Goal: Ask a question

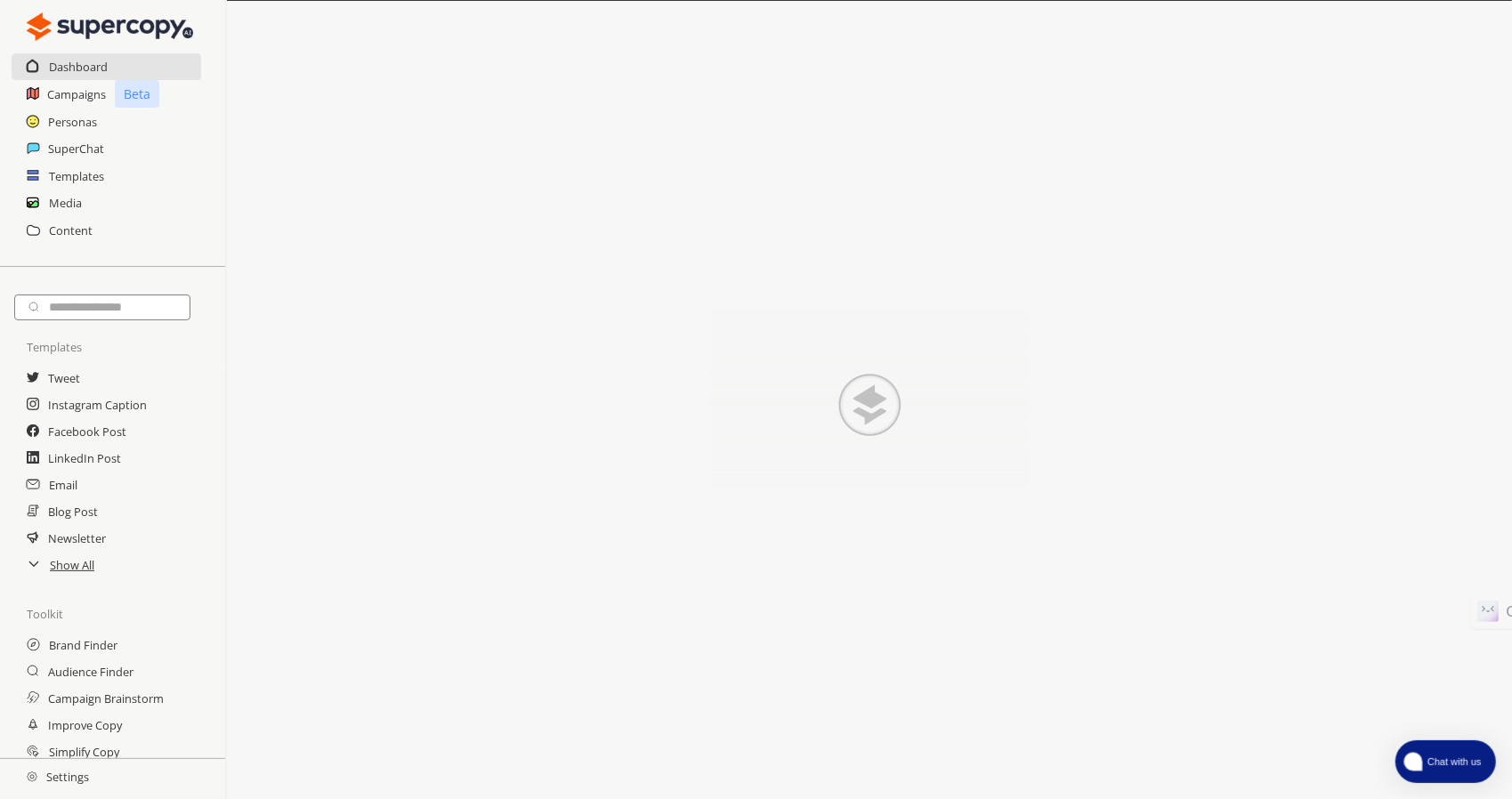
click at [1456, 749] on button "Chat with us" at bounding box center [1445, 761] width 101 height 42
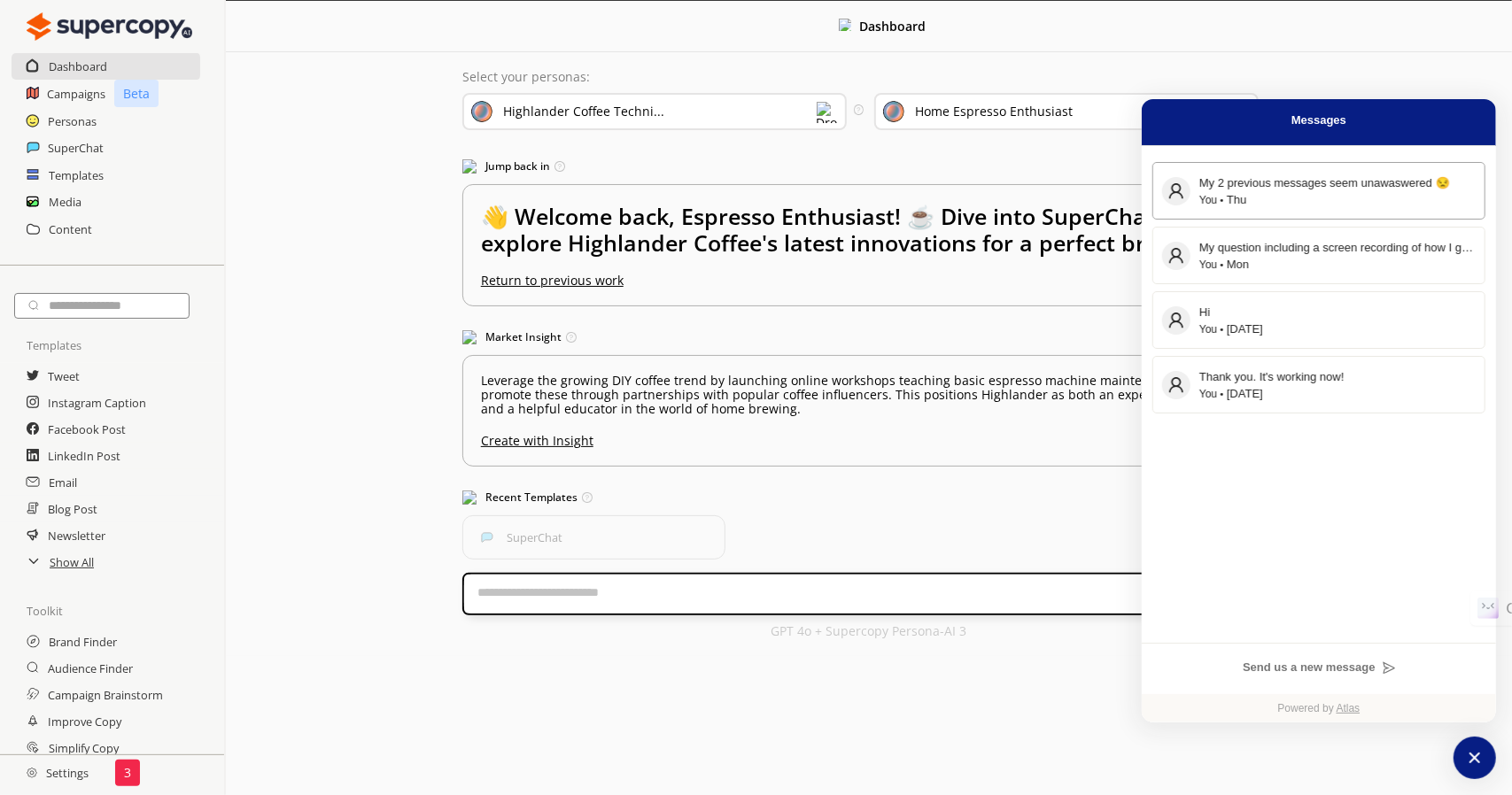
click at [1364, 200] on div "You Thu" at bounding box center [1337, 200] width 276 height 16
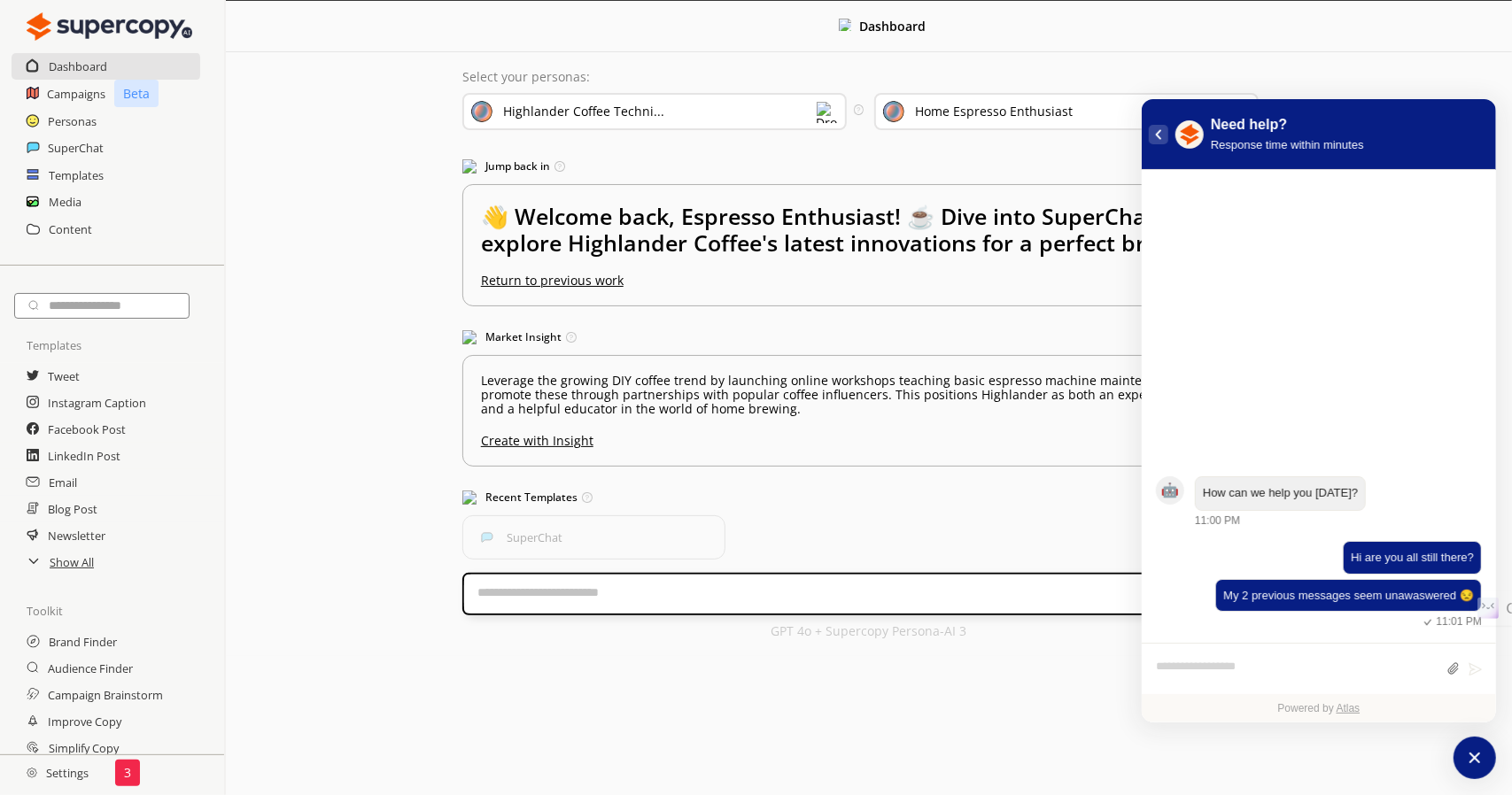
click at [1163, 137] on button "atlas-back-button" at bounding box center [1158, 134] width 20 height 20
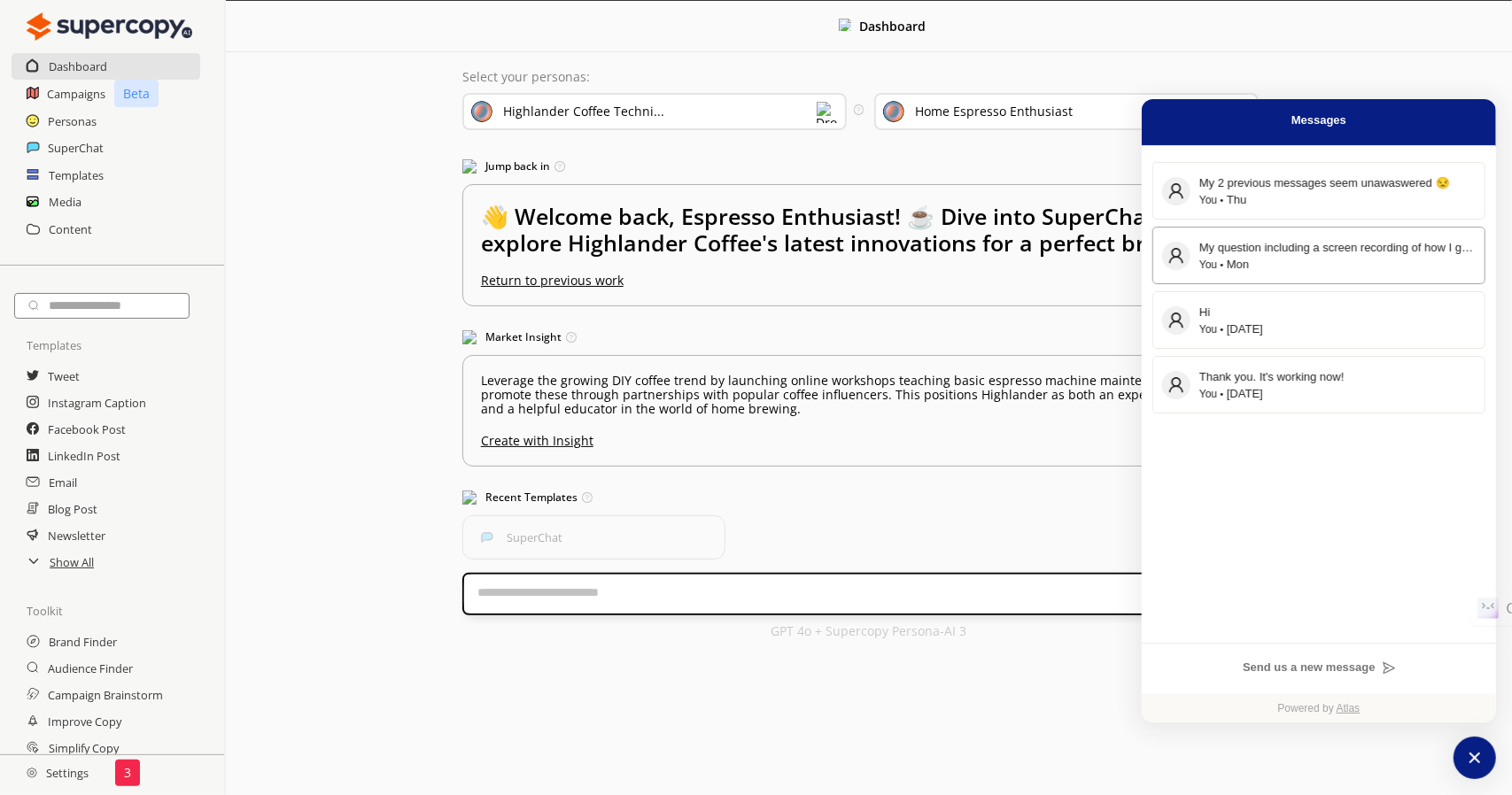
click at [1252, 265] on div "You Mon" at bounding box center [1337, 264] width 276 height 16
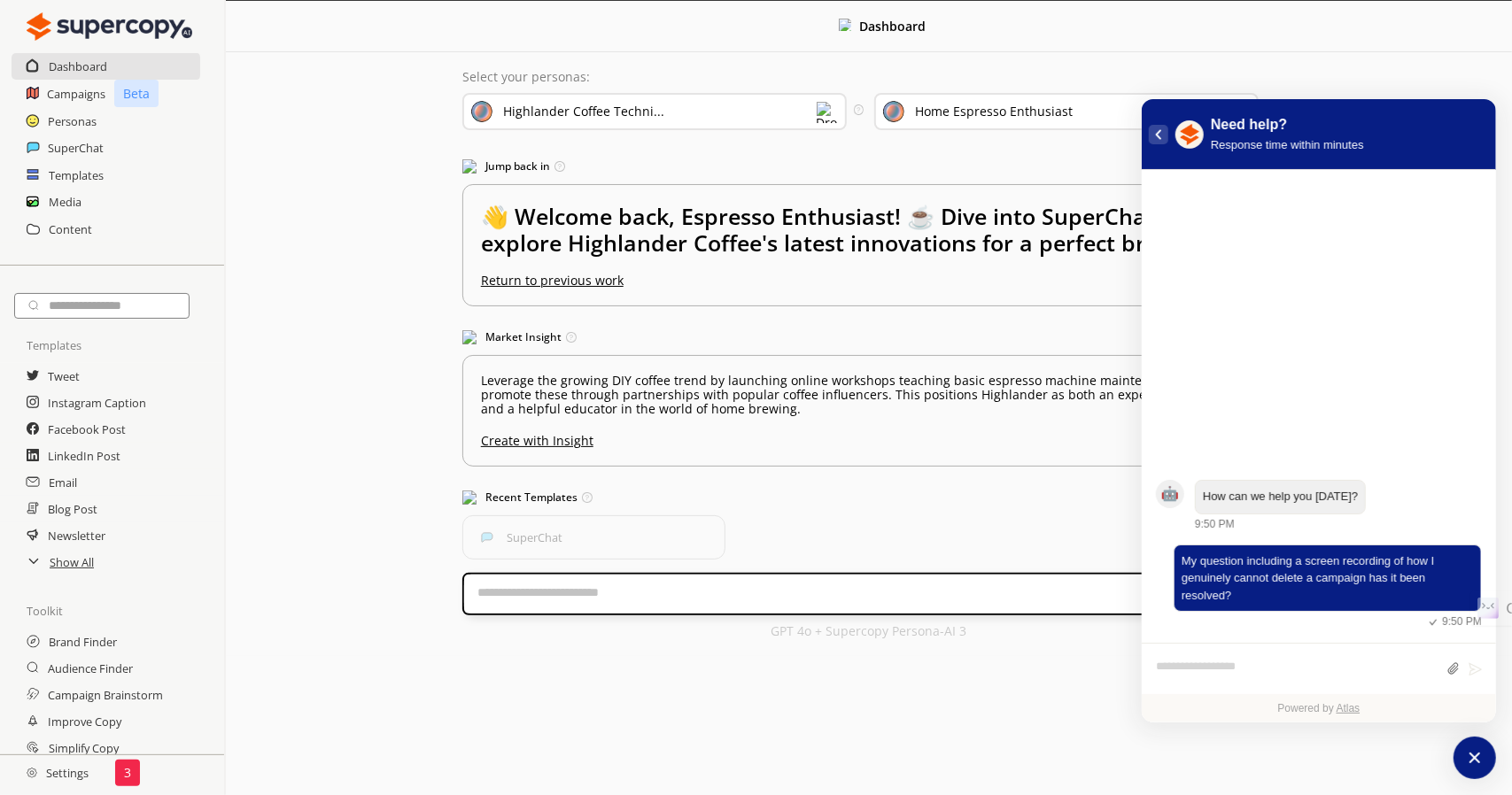
click at [1158, 137] on icon "atlas-back-button" at bounding box center [1159, 134] width 8 height 10
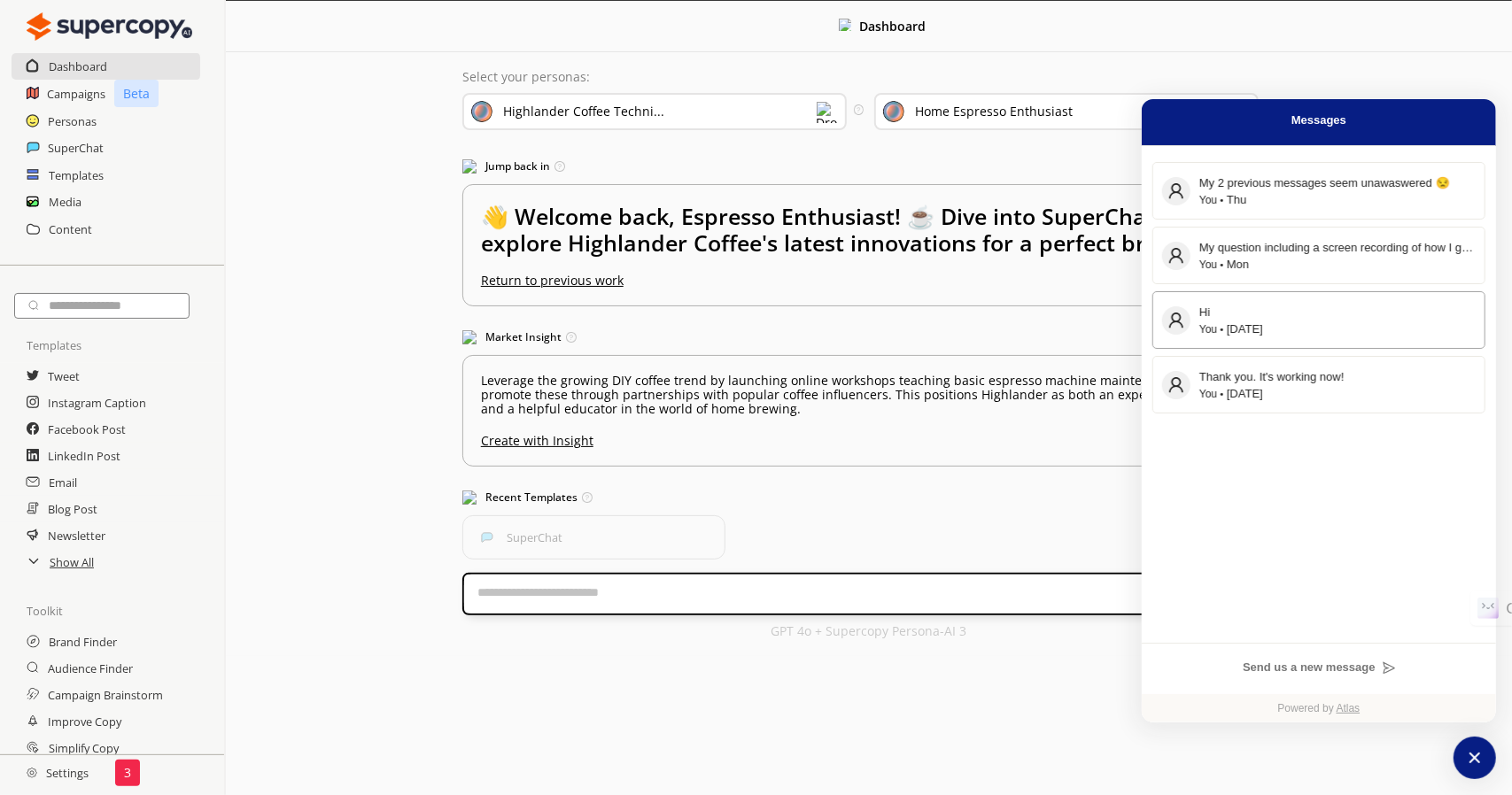
click at [1296, 333] on div "You [DATE]" at bounding box center [1337, 329] width 276 height 16
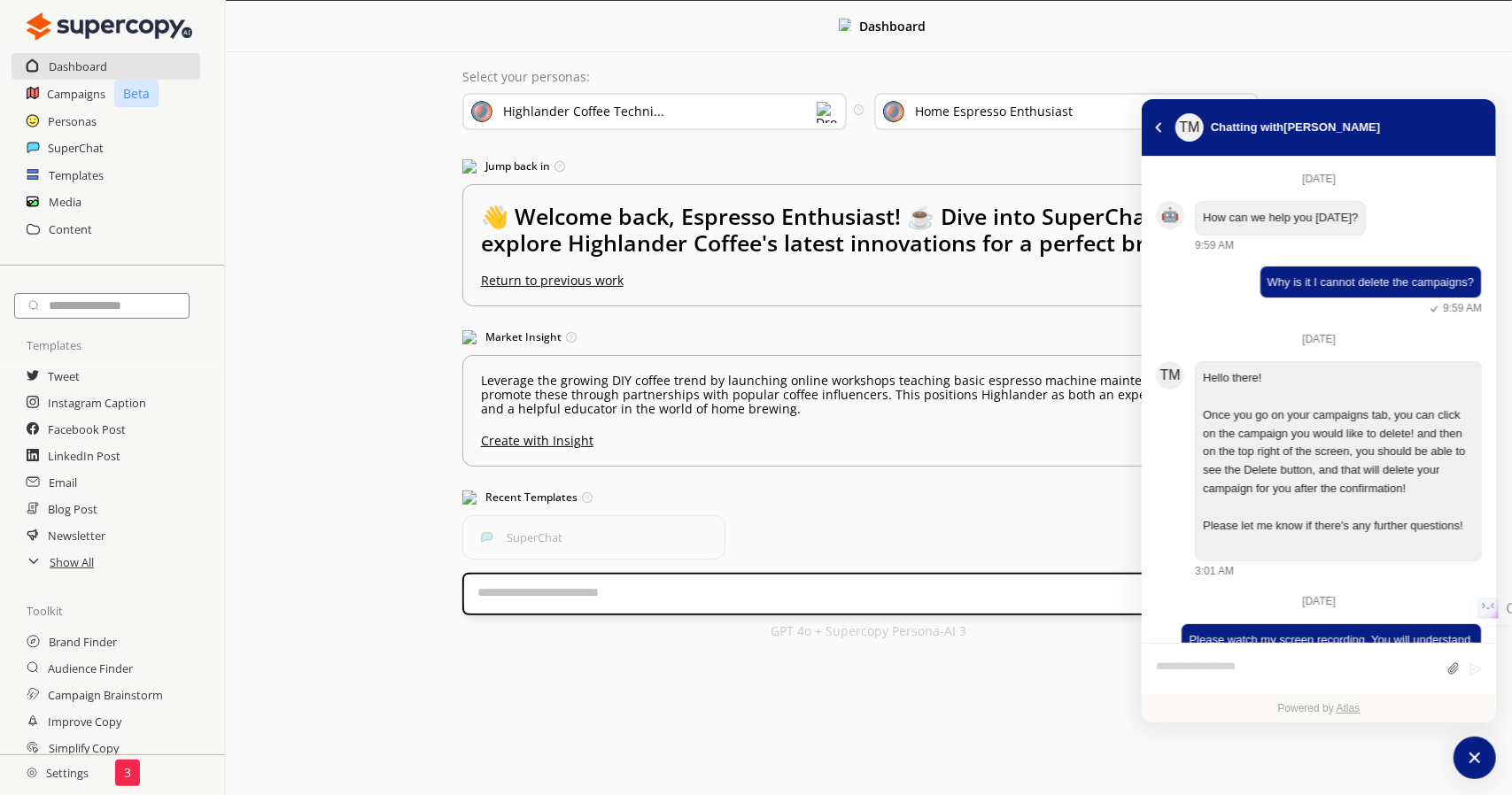
scroll to position [199, 0]
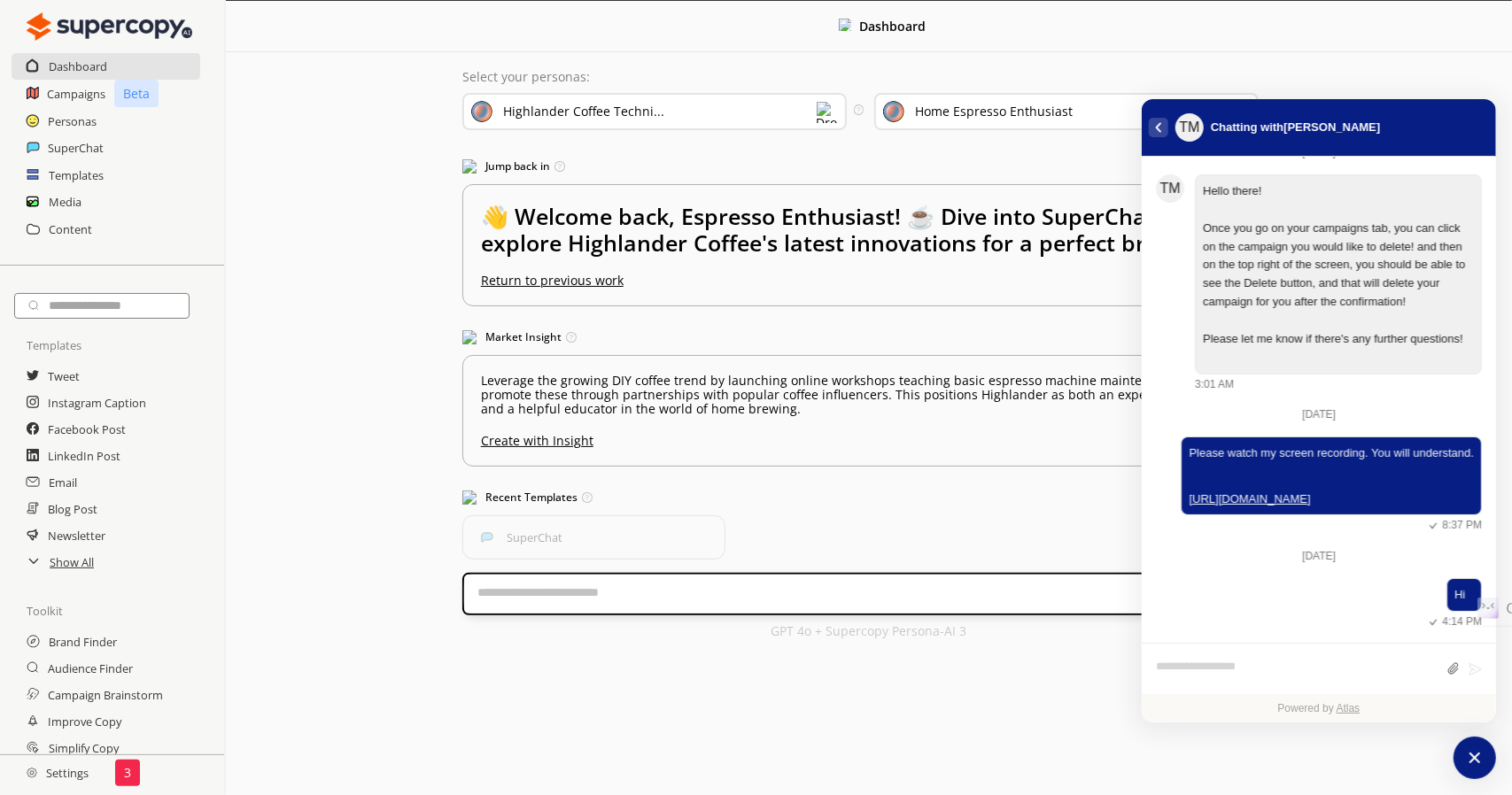
click at [1162, 129] on button "atlas-back-button" at bounding box center [1158, 127] width 20 height 20
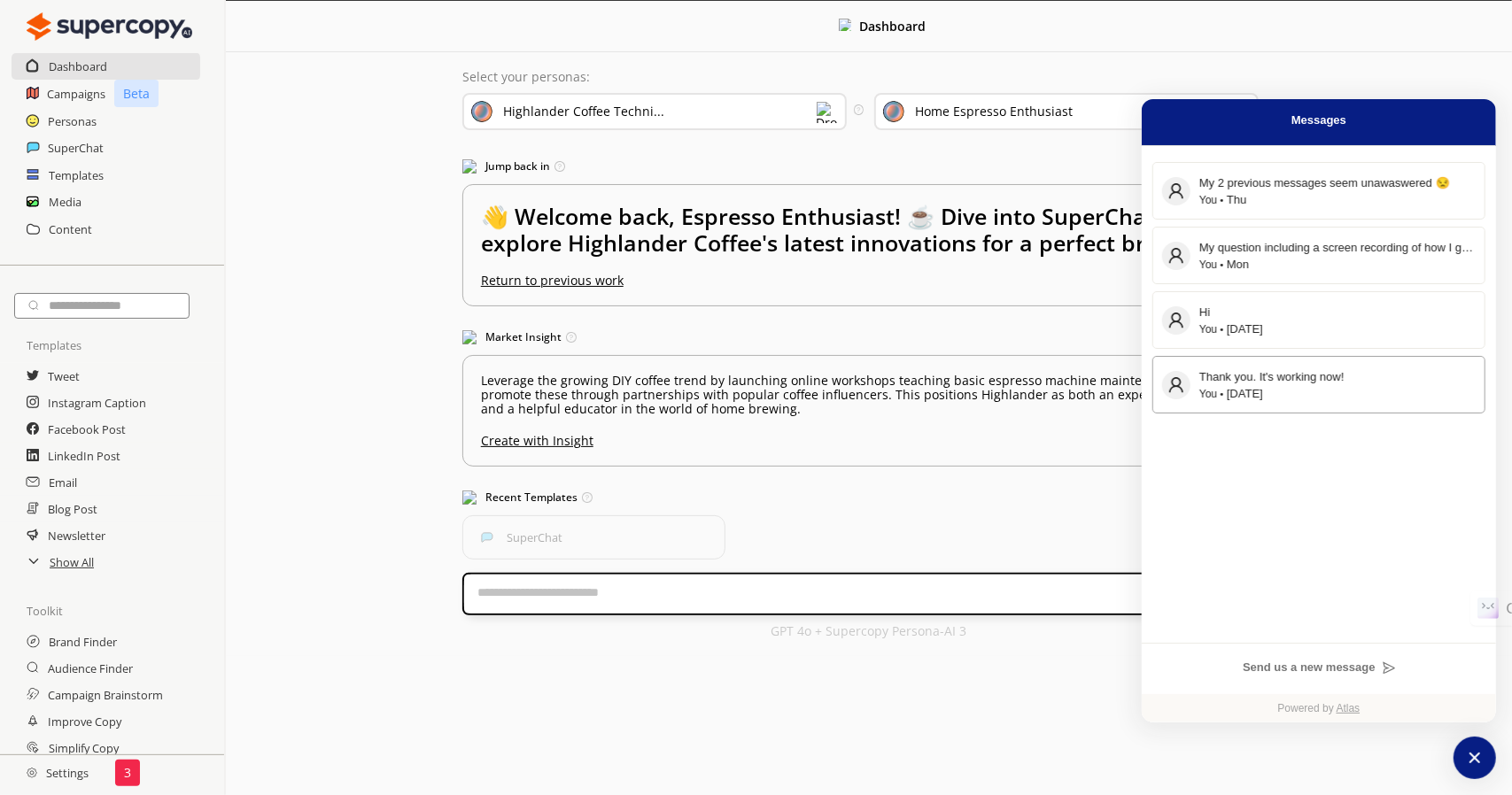
click at [1314, 397] on div "You [DATE]" at bounding box center [1337, 393] width 276 height 16
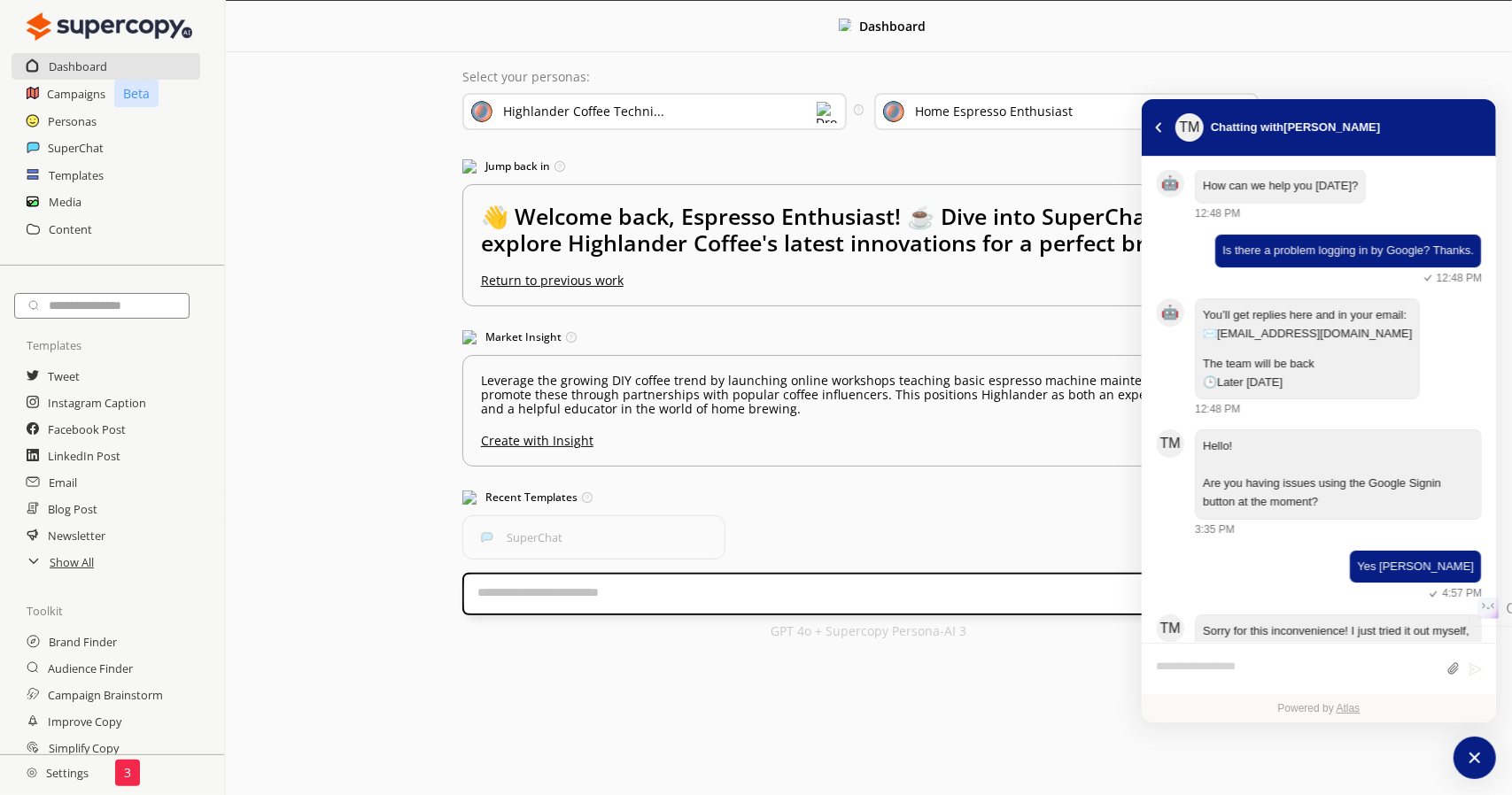
scroll to position [262, 0]
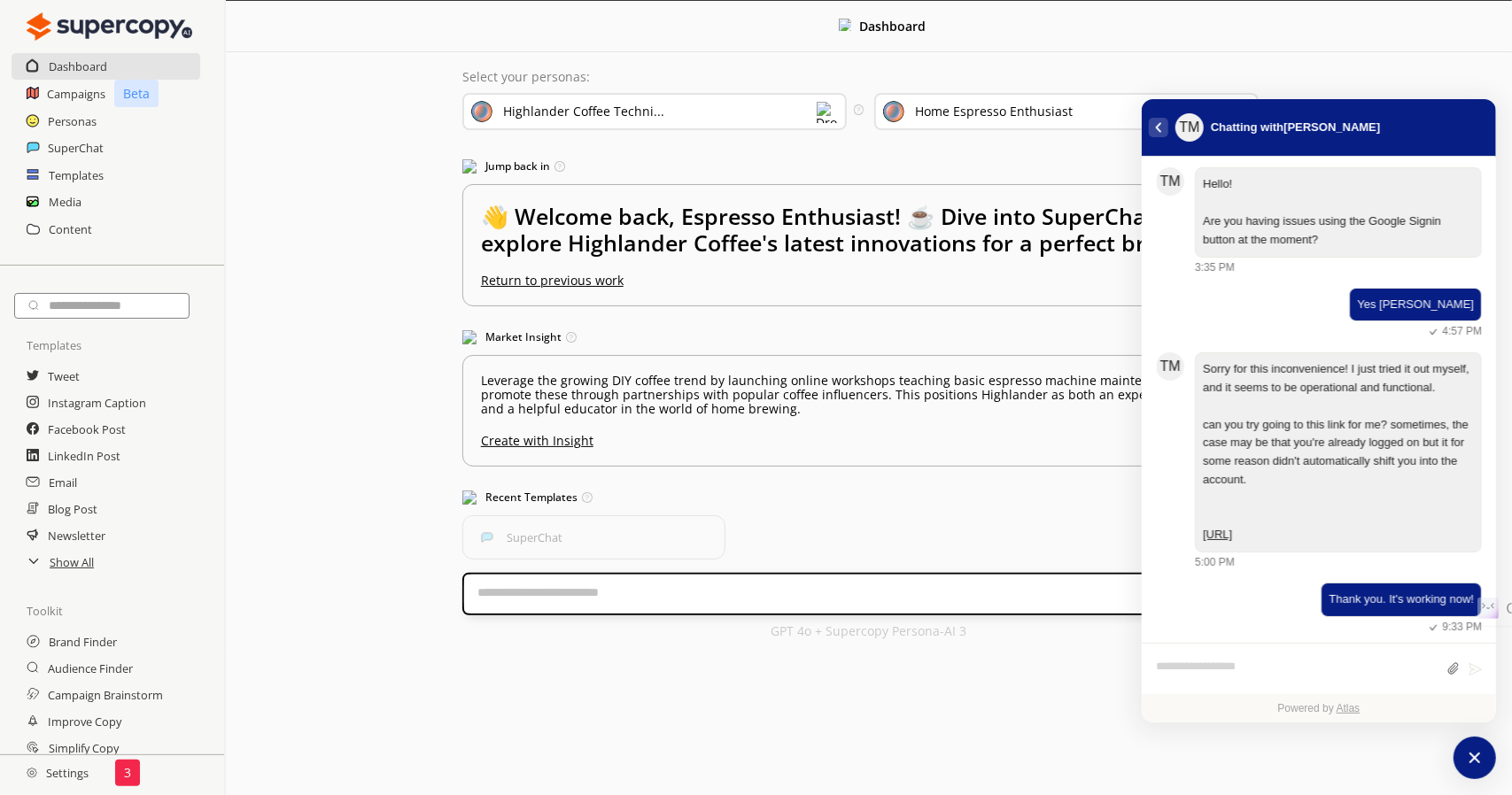
click at [1158, 125] on icon "atlas-back-button" at bounding box center [1159, 127] width 6 height 9
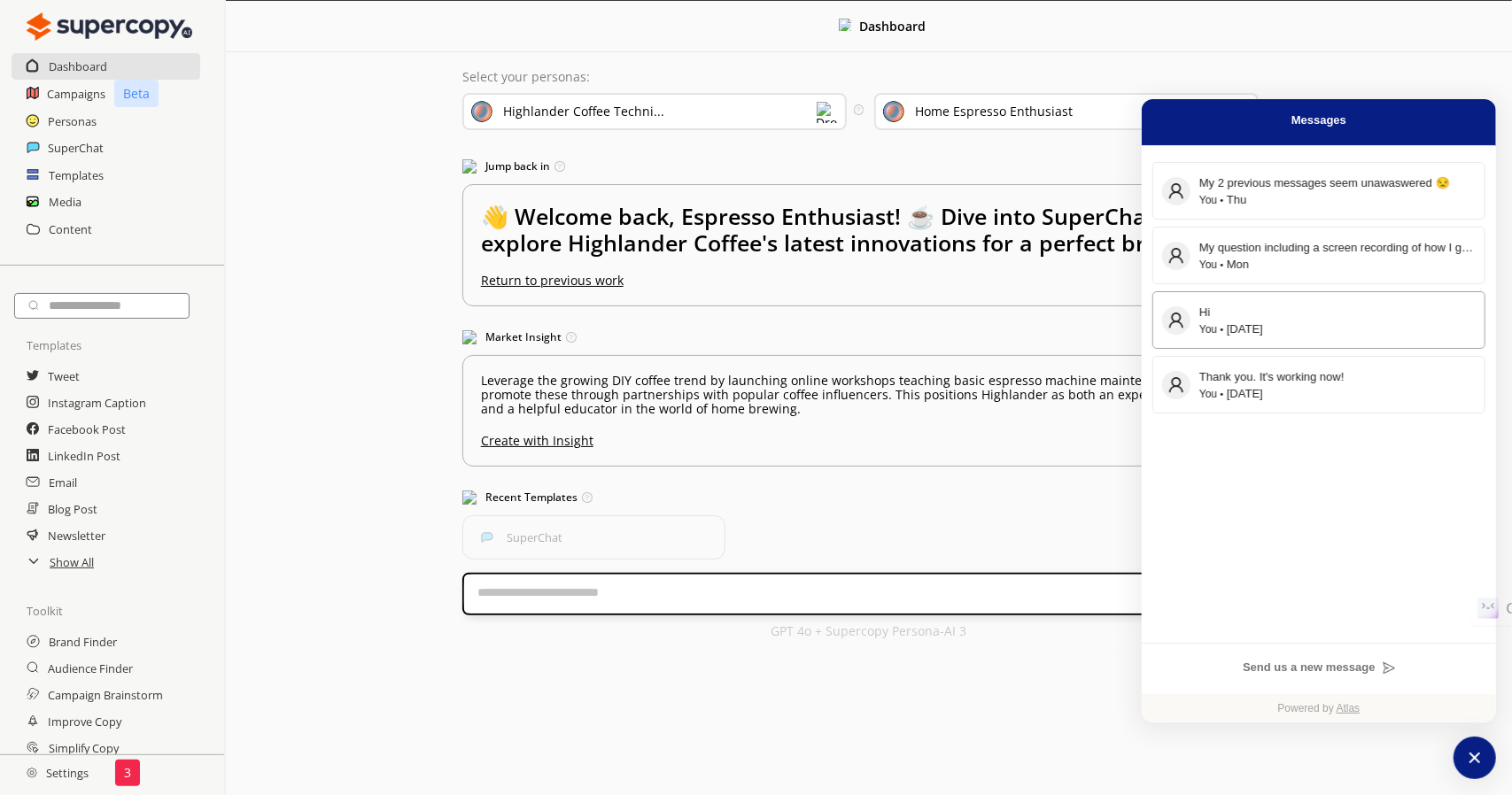
click at [1326, 318] on div "Hi" at bounding box center [1337, 312] width 276 height 19
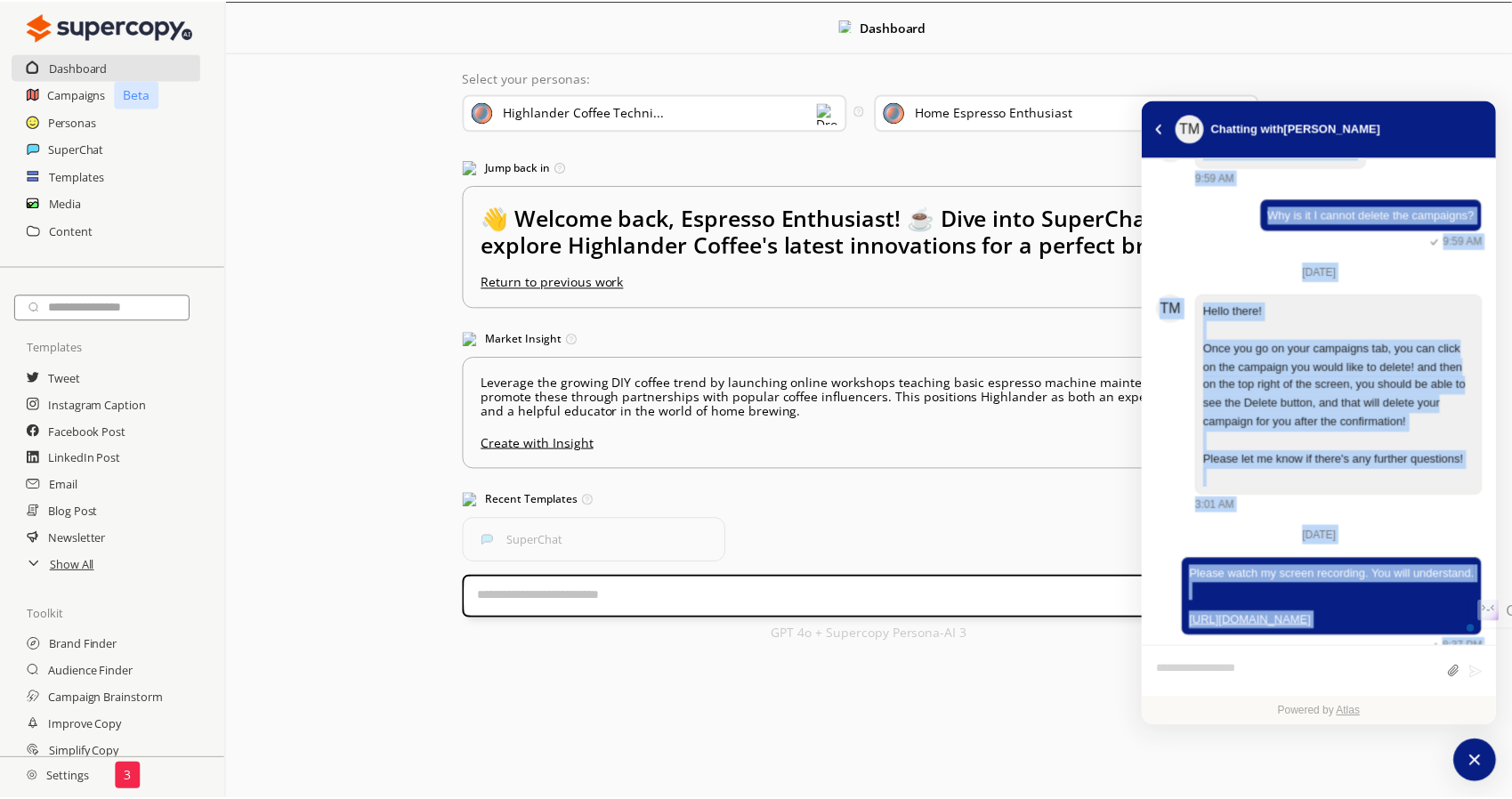
scroll to position [200, 0]
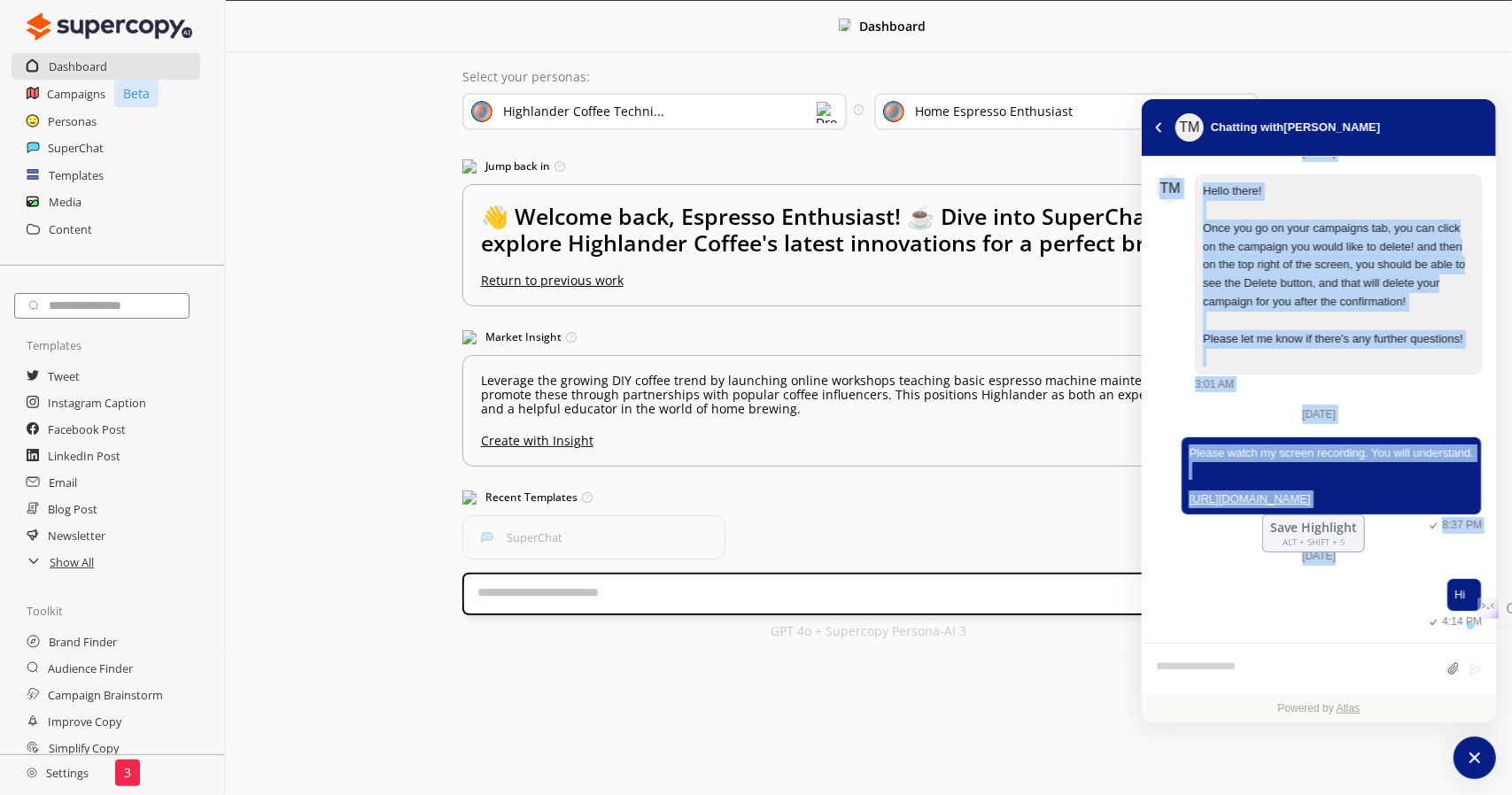
drag, startPoint x: 1204, startPoint y: 214, endPoint x: 1252, endPoint y: 507, distance: 296.9
click at [1252, 507] on div "[DATE] How can we help you [DATE]? 9:59 AM Why is it I cannot delete the campai…" at bounding box center [1318, 306] width 354 height 673
copy div "How can we help you [DATE]? 9:59 AM Why is it I cannot delete the campaigns? 9:…"
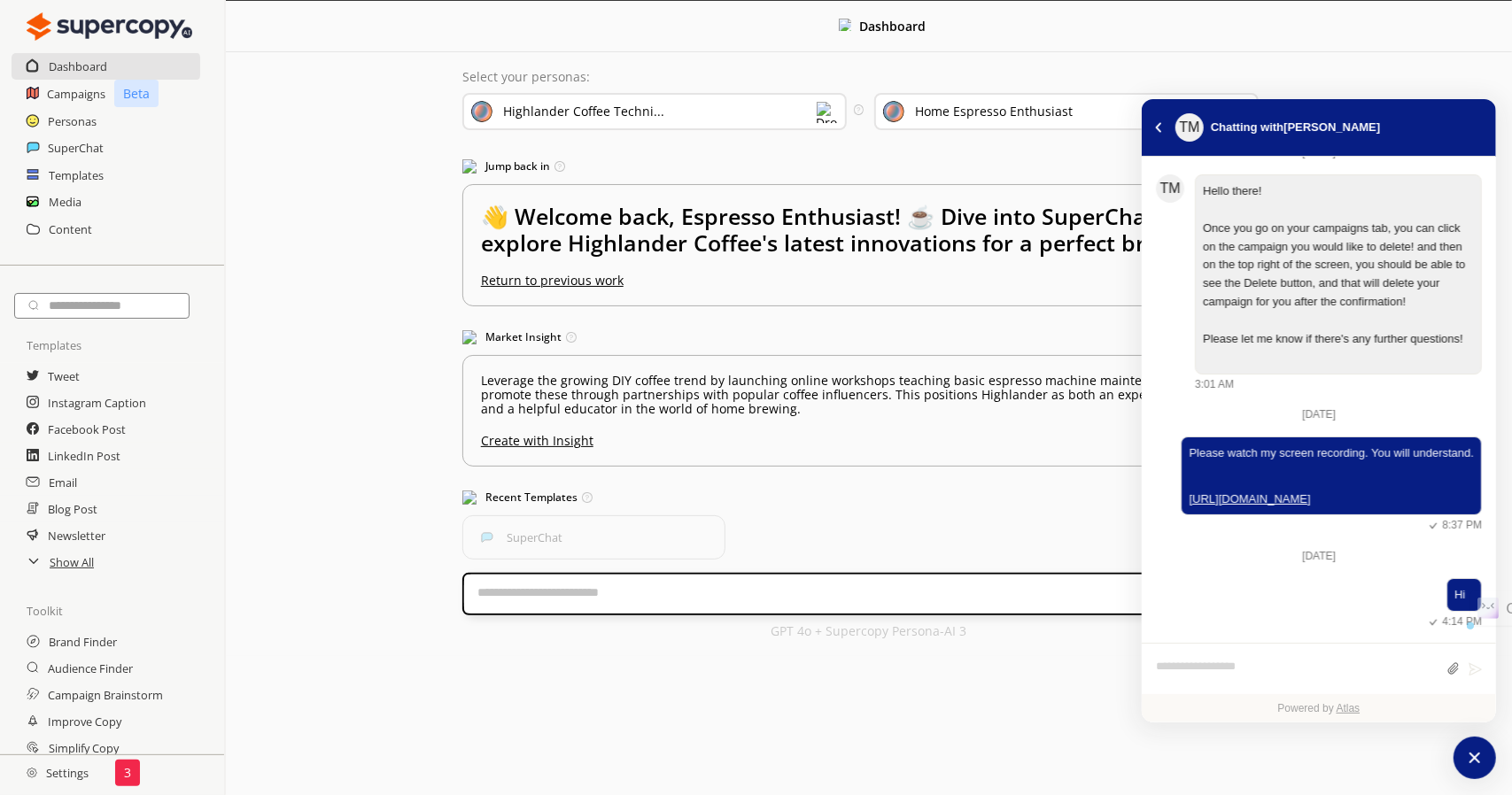
drag, startPoint x: 1110, startPoint y: 539, endPoint x: 1120, endPoint y: 549, distance: 14.1
click at [1136, 528] on div "Select your personas: Highlander Coffee Techni... Select the brand persona you …" at bounding box center [868, 354] width 848 height 604
click at [258, 325] on div "Dashboard Select your personas: Highlander Coffee Techni... Select the brand pe…" at bounding box center [868, 329] width 1286 height 655
click at [85, 772] on h2 "Settings" at bounding box center [57, 772] width 116 height 36
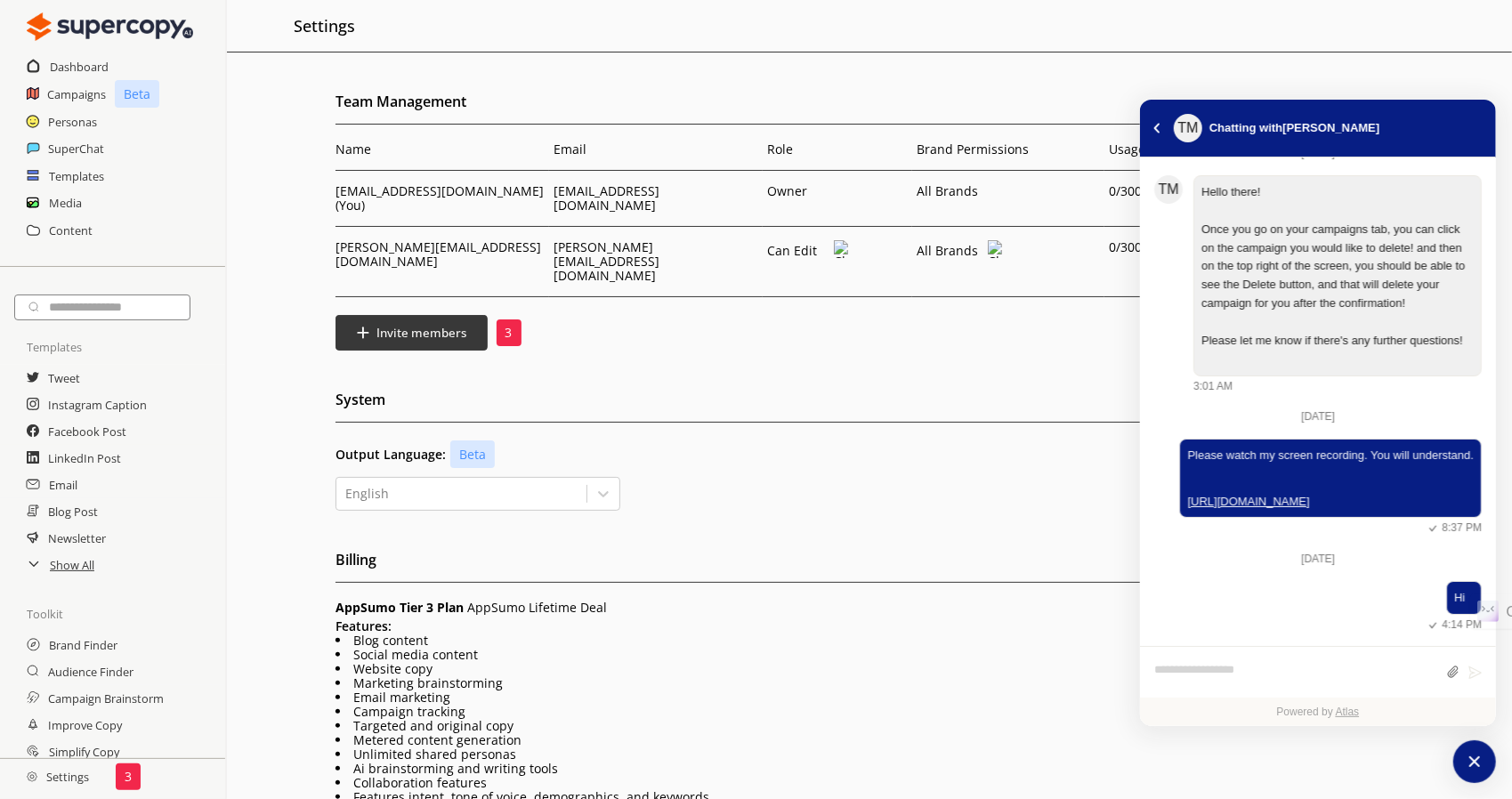
scroll to position [258, 0]
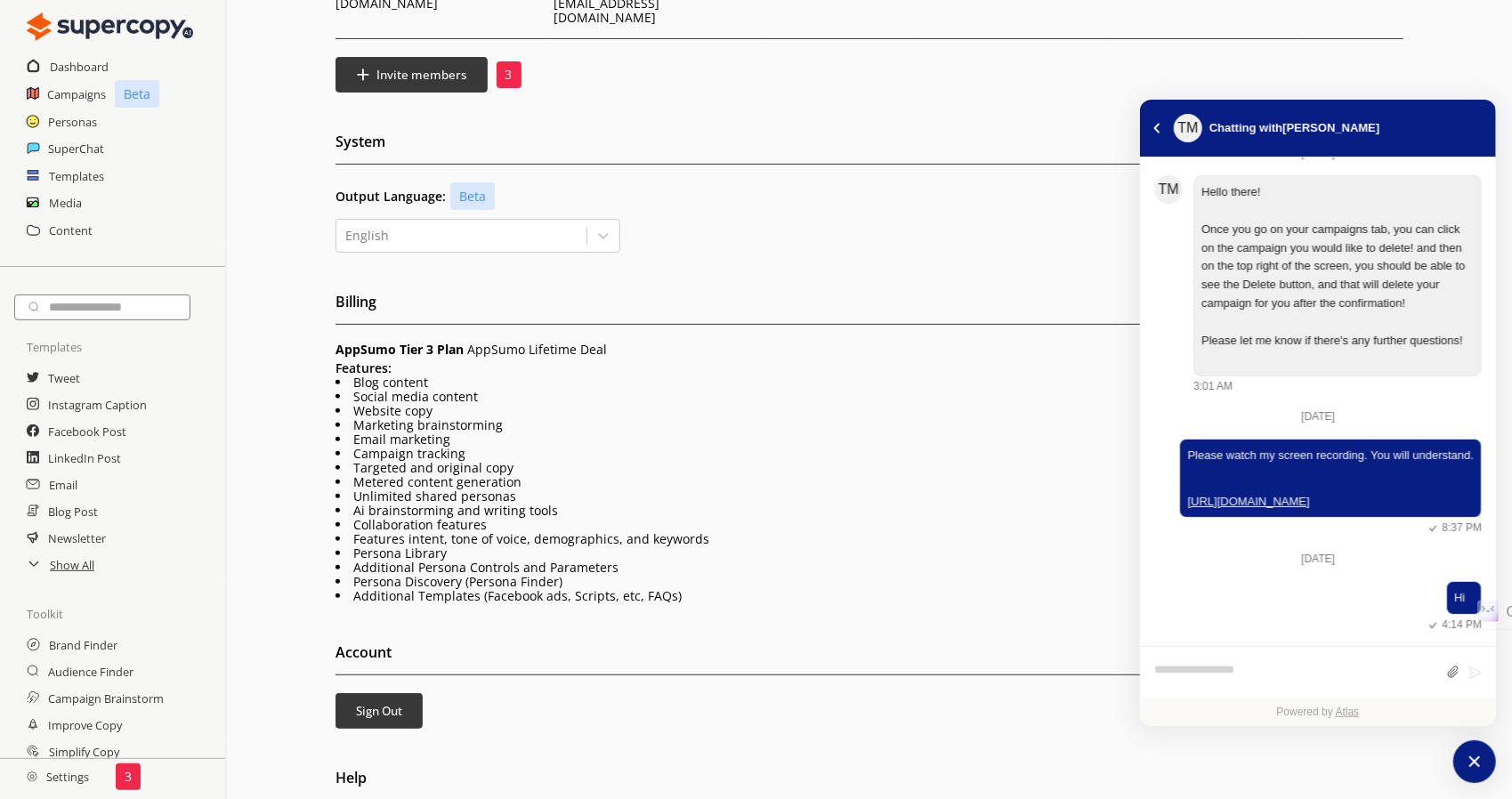
click at [918, 375] on li "Blog content" at bounding box center [869, 382] width 1068 height 14
click at [575, 475] on li "Metered content generation" at bounding box center [869, 482] width 1068 height 14
